Goal: Use online tool/utility: Utilize a website feature to perform a specific function

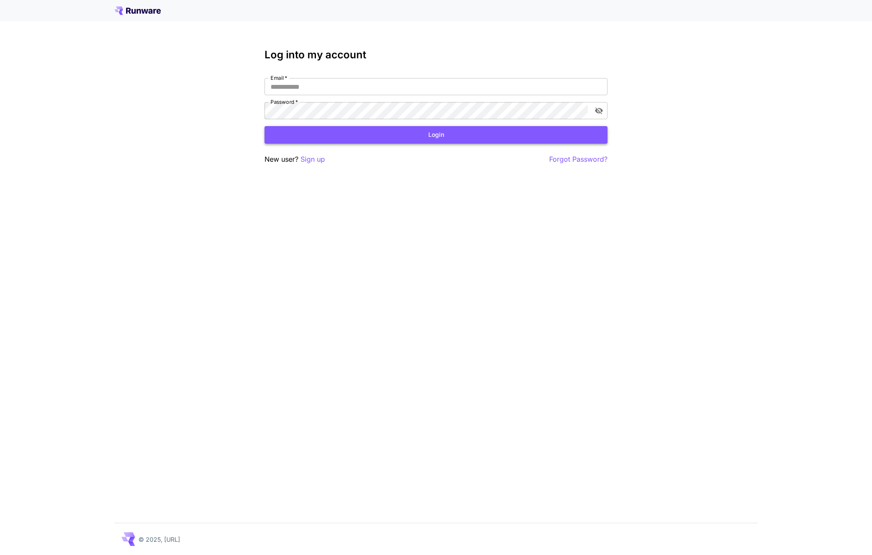
type input "**********"
click at [370, 132] on button "Login" at bounding box center [435, 135] width 343 height 18
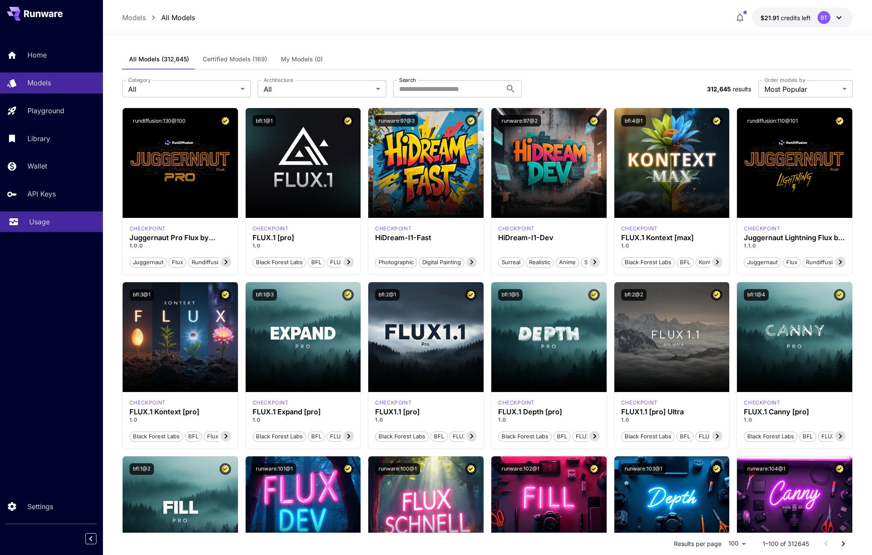
click at [51, 219] on div "Usage" at bounding box center [62, 221] width 67 height 10
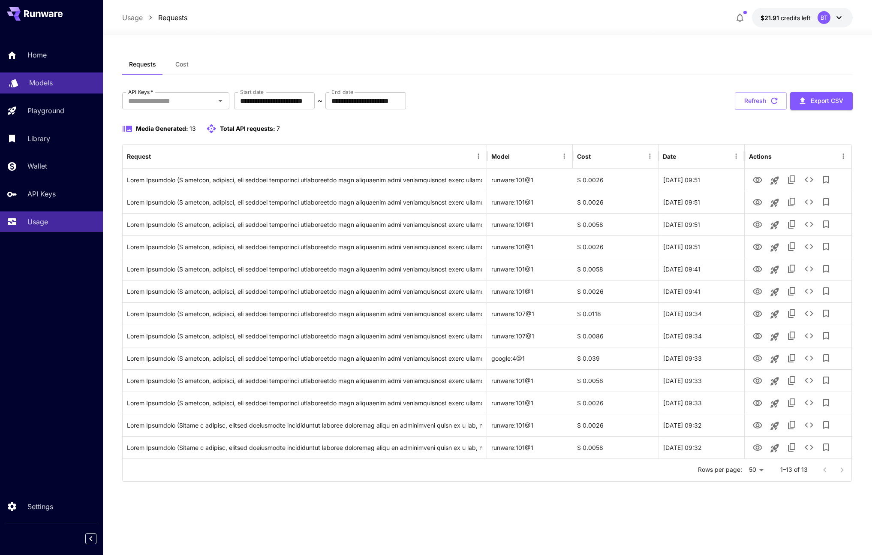
click at [48, 87] on p "Models" at bounding box center [41, 83] width 24 height 10
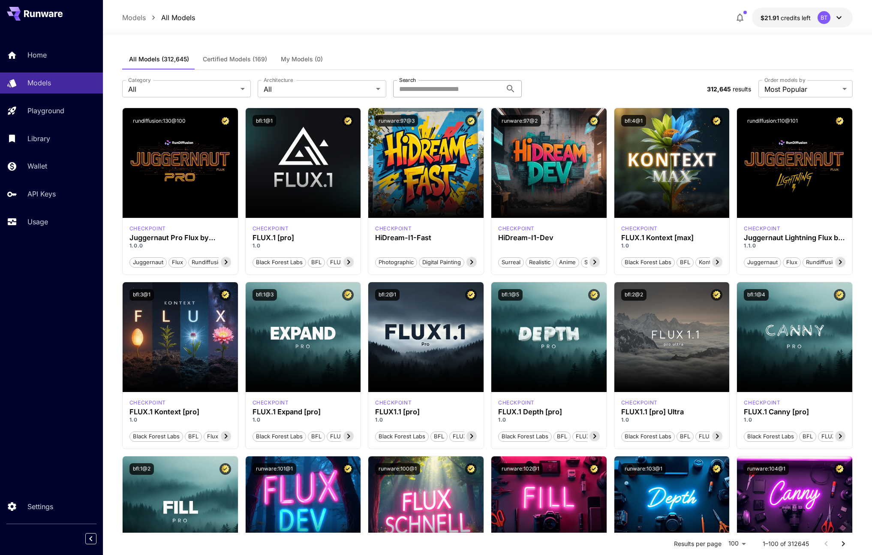
click at [449, 85] on input "Search" at bounding box center [447, 88] width 109 height 17
type input "********"
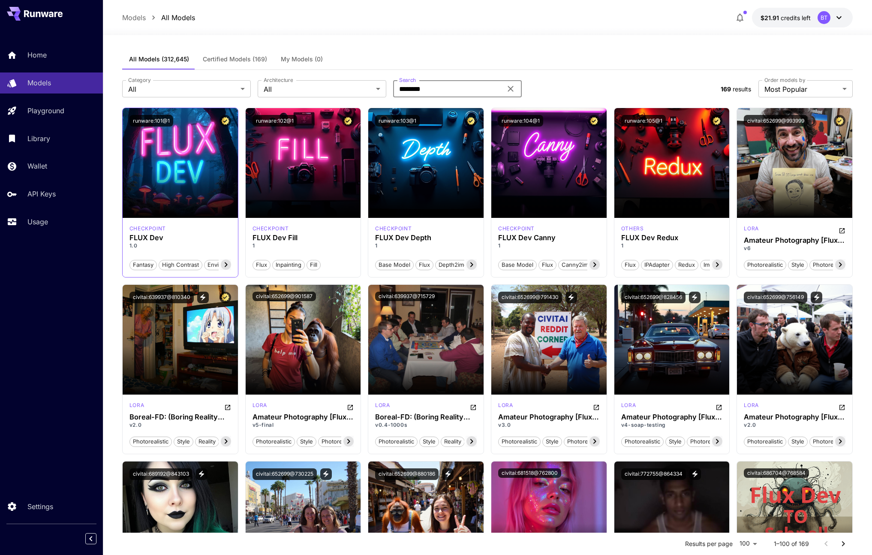
click at [204, 236] on h3 "FLUX Dev" at bounding box center [180, 238] width 102 height 8
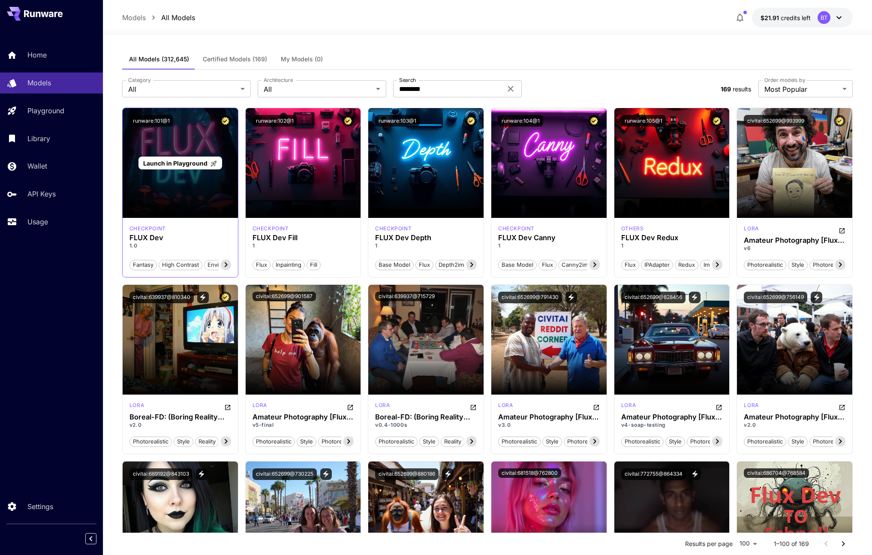
click at [175, 183] on div "Launch in Playground" at bounding box center [180, 163] width 115 height 110
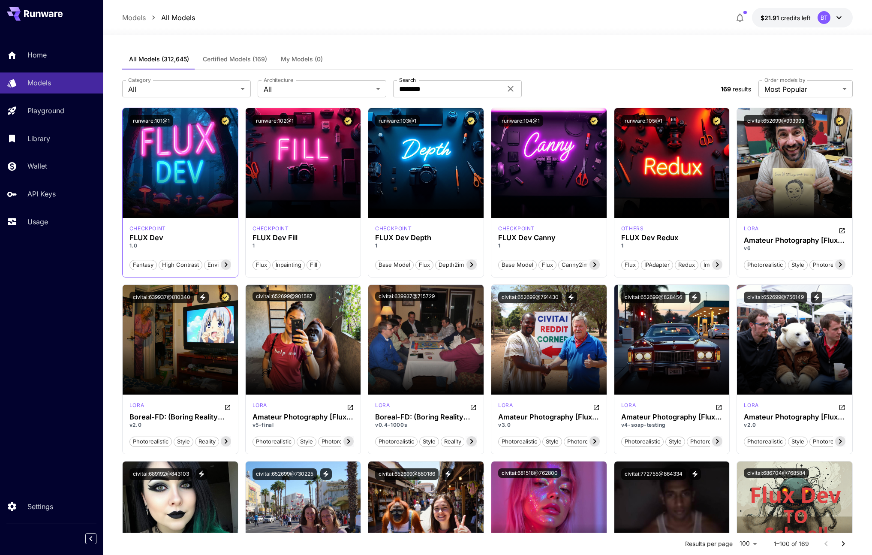
click at [225, 267] on icon at bounding box center [226, 264] width 10 height 10
click at [225, 267] on span "Environment" at bounding box center [211, 265] width 39 height 9
click at [154, 239] on h3 "FLUX Dev" at bounding box center [180, 238] width 102 height 8
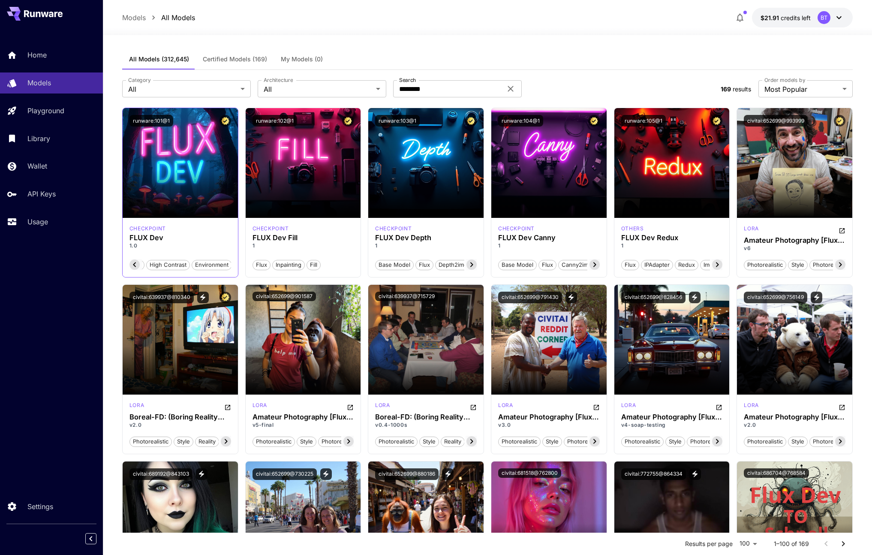
click at [191, 242] on p "1.0" at bounding box center [180, 246] width 102 height 8
click at [155, 121] on button "runware:101@1" at bounding box center [151, 121] width 44 height 12
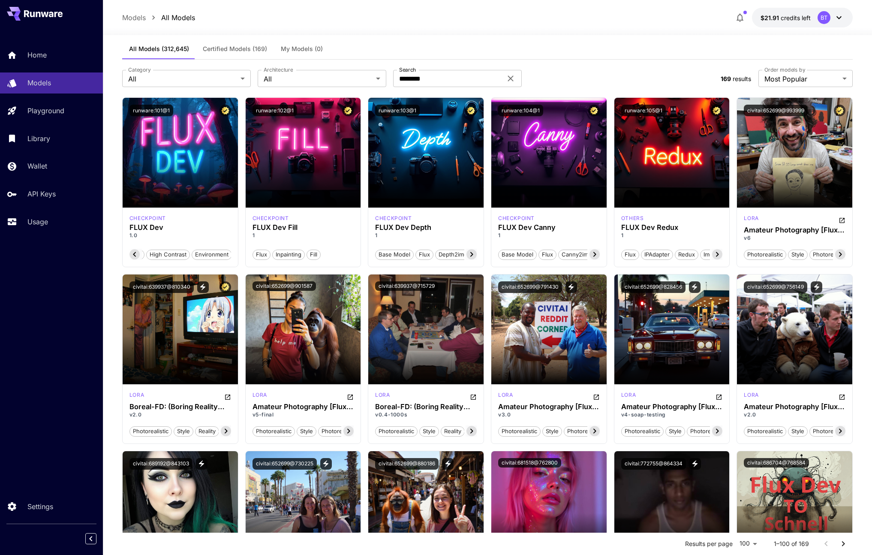
scroll to position [0, 0]
